Goal: Book appointment/travel/reservation

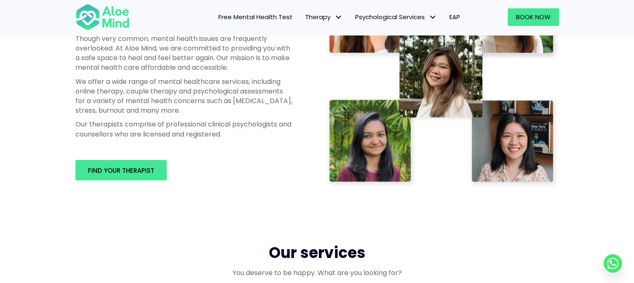
scroll to position [515, 0]
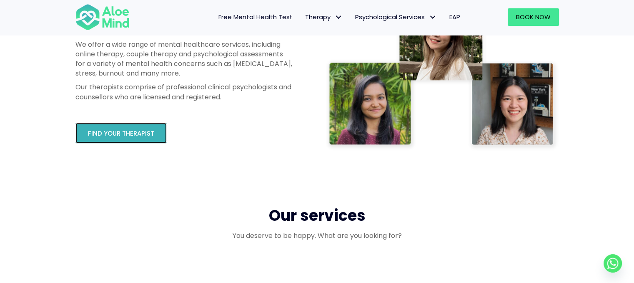
click at [141, 135] on span "Find your therapist" at bounding box center [121, 133] width 66 height 9
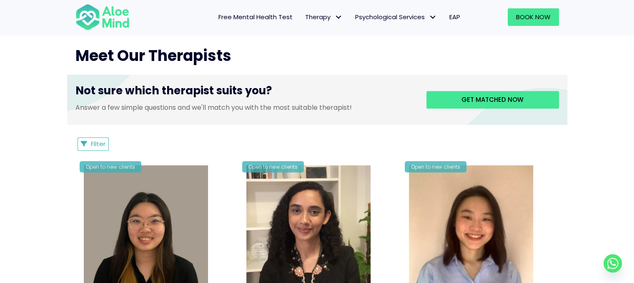
scroll to position [302, 0]
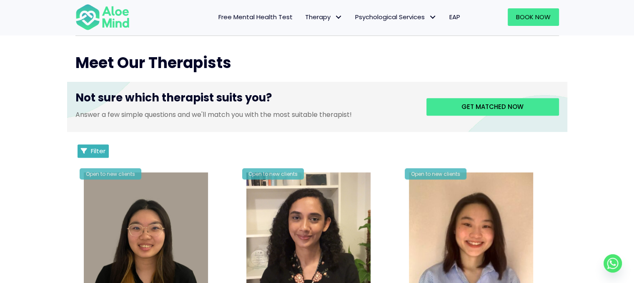
click at [91, 147] on span "Filter" at bounding box center [98, 150] width 15 height 9
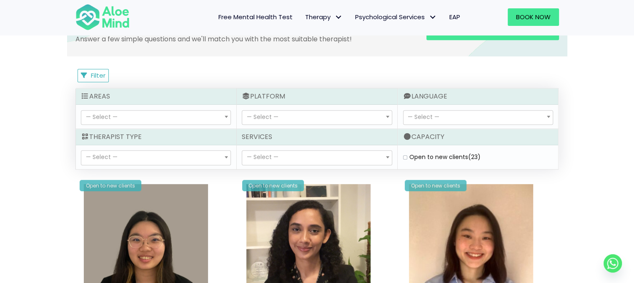
scroll to position [382, 0]
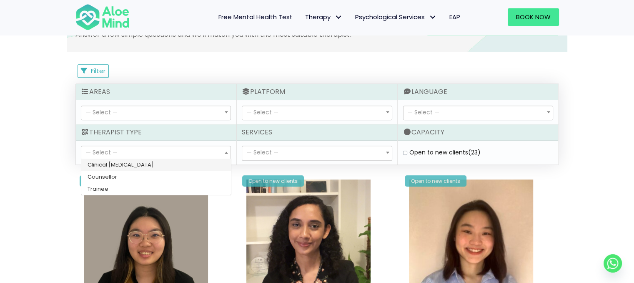
click at [204, 149] on span "— Select —" at bounding box center [155, 153] width 149 height 14
